Goal: Information Seeking & Learning: Find specific fact

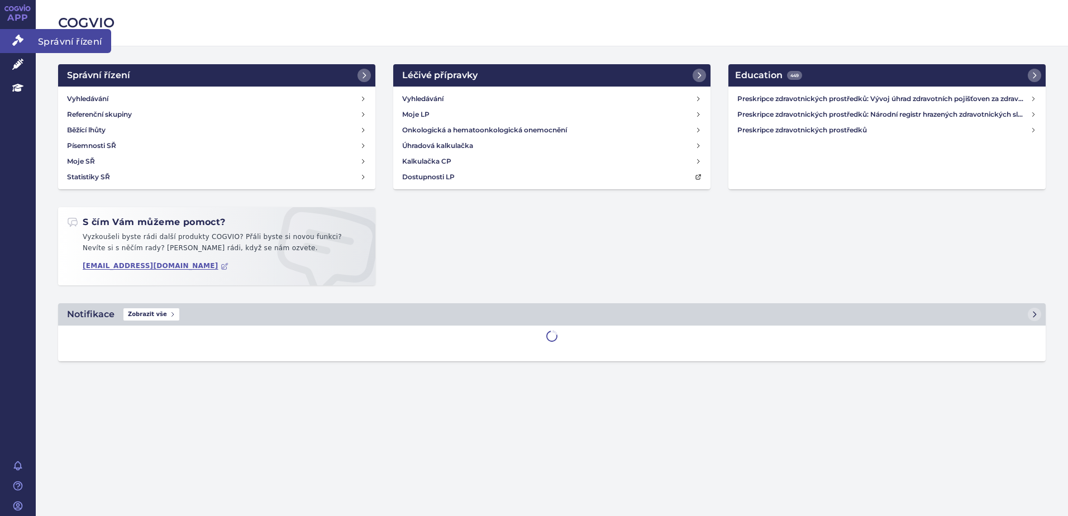
click at [9, 41] on link "Správní řízení" at bounding box center [18, 40] width 36 height 23
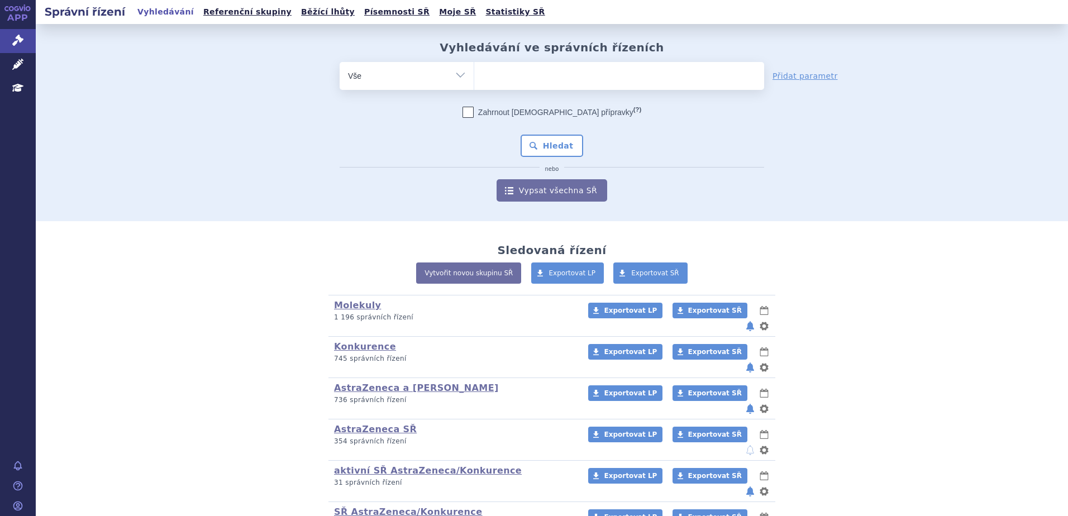
click at [557, 75] on ul at bounding box center [619, 73] width 290 height 23
click at [474, 75] on select at bounding box center [474, 75] width 1 height 28
type input "lan"
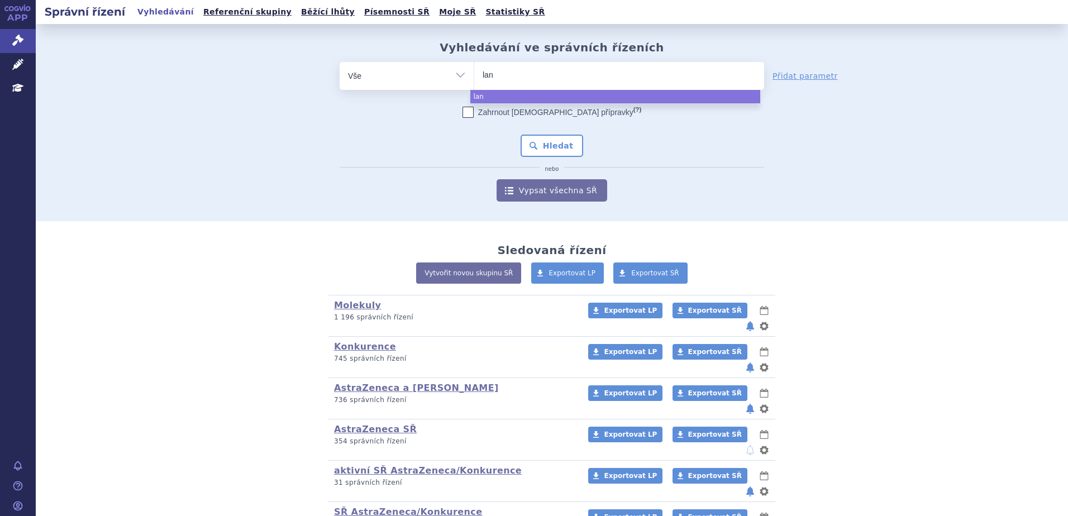
type input "lanp"
select select "lanp"
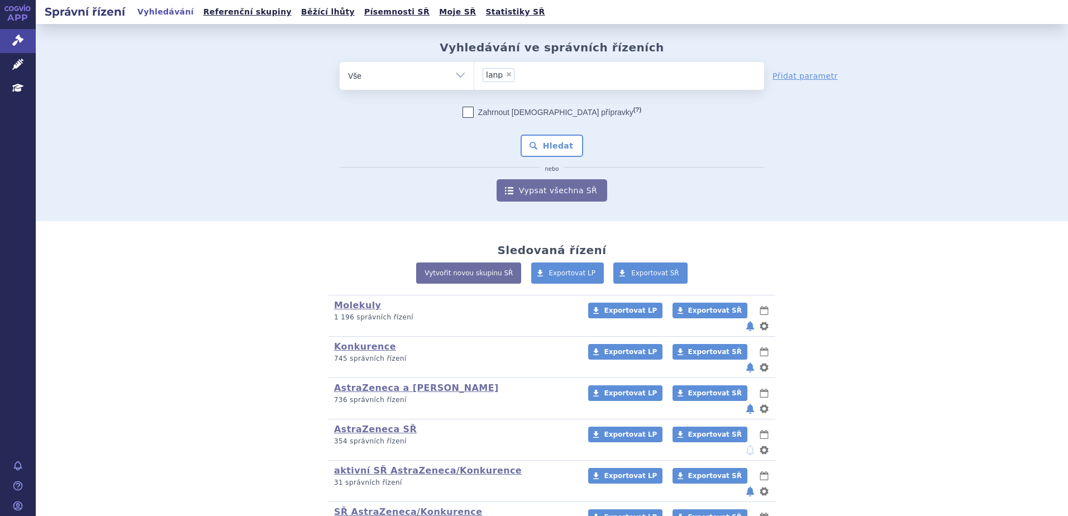
click at [488, 77] on span "lanp" at bounding box center [494, 75] width 17 height 8
click at [474, 77] on select "lanp" at bounding box center [474, 75] width 1 height 28
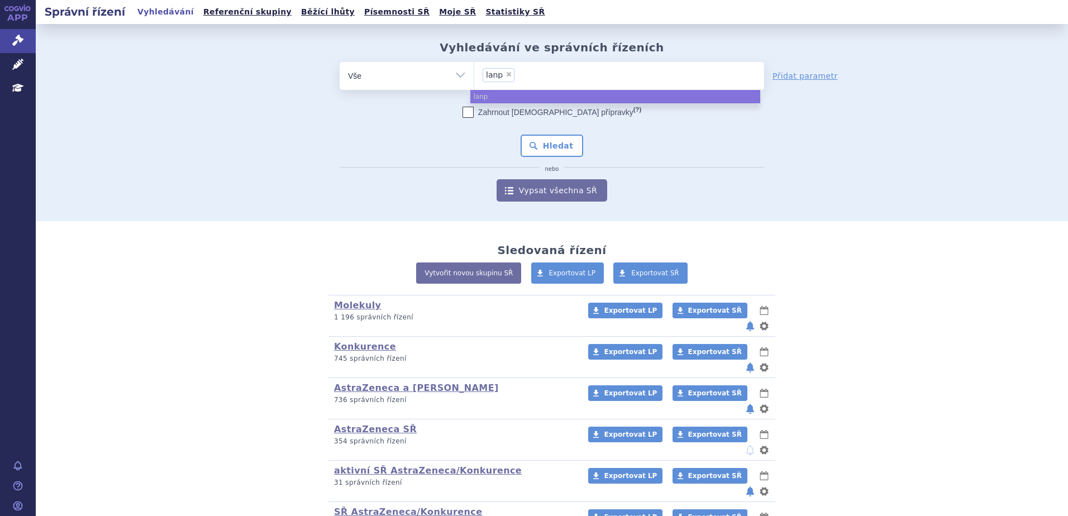
click at [506, 75] on span "×" at bounding box center [509, 74] width 7 height 7
click at [474, 75] on select "lanp" at bounding box center [474, 75] width 1 height 28
select select
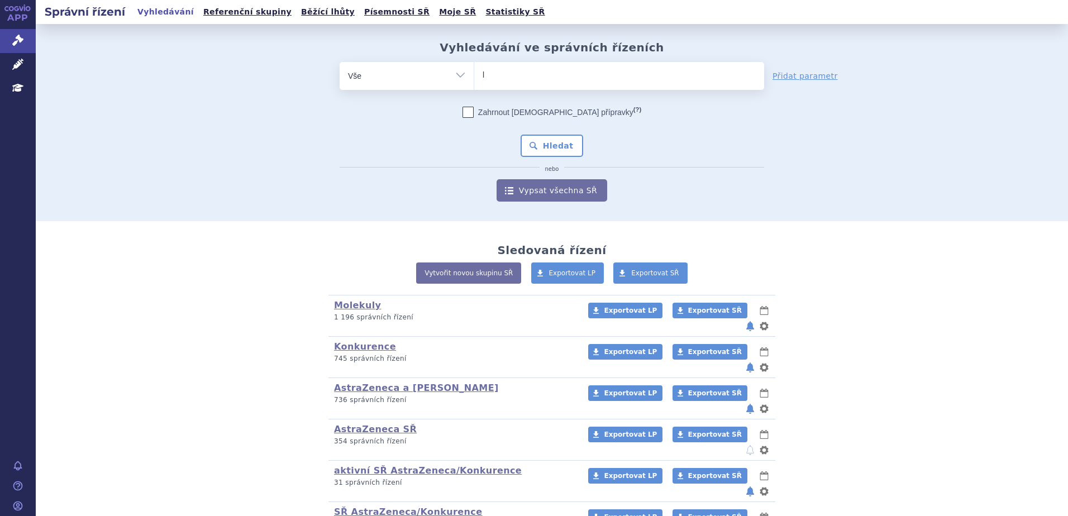
type input "ly"
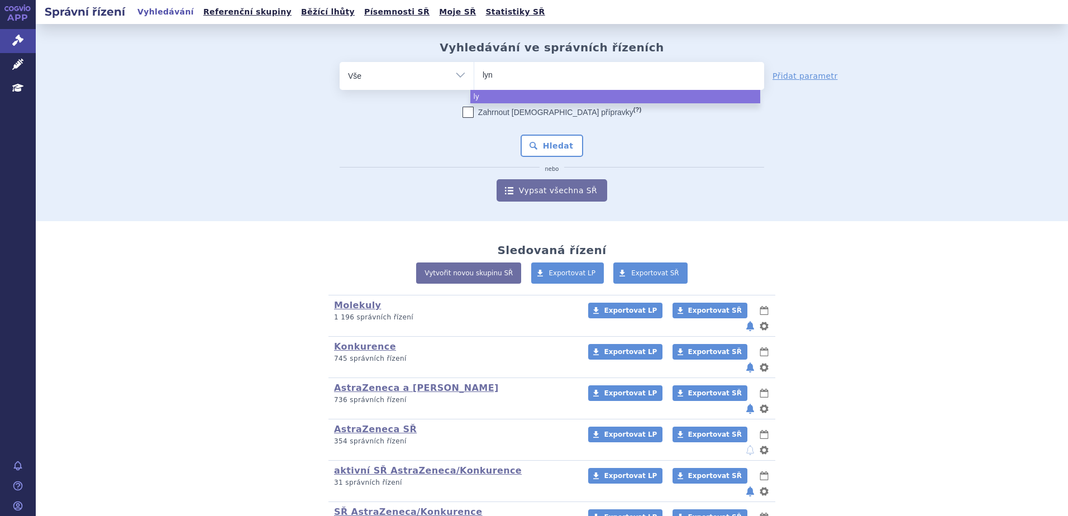
type input "lynp"
select select "lynp"
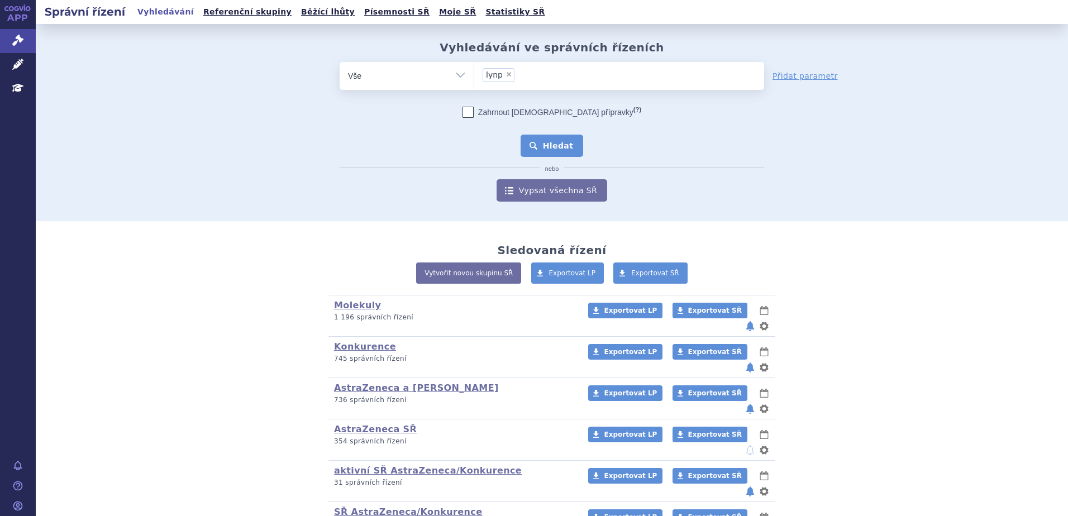
click at [540, 152] on button "Hledat" at bounding box center [552, 146] width 63 height 22
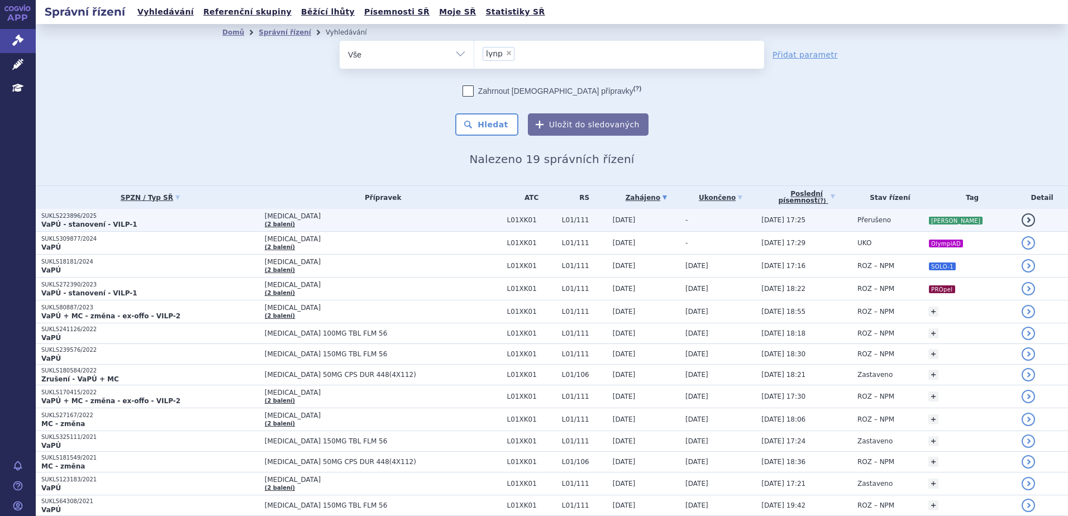
click at [377, 219] on span "[MEDICAL_DATA]" at bounding box center [383, 216] width 237 height 8
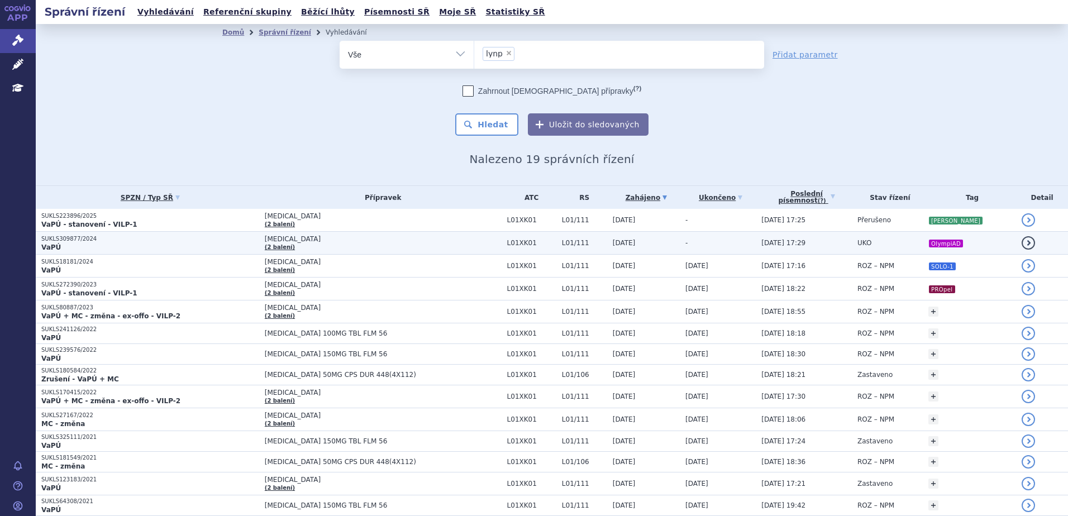
click at [469, 253] on td "[MEDICAL_DATA] (2 balení)" at bounding box center [380, 243] width 242 height 23
